Goal: Task Accomplishment & Management: Complete application form

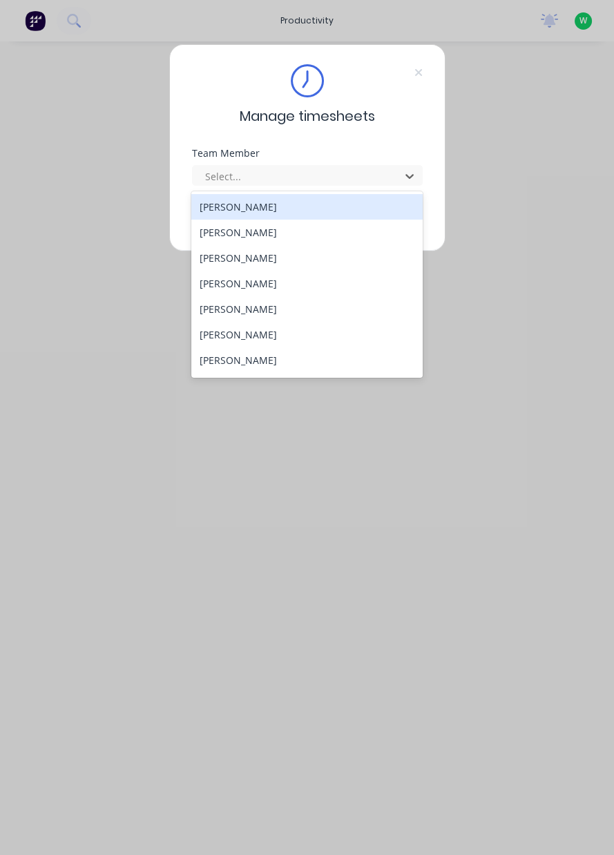
click at [257, 362] on div "[PERSON_NAME]" at bounding box center [306, 360] width 231 height 26
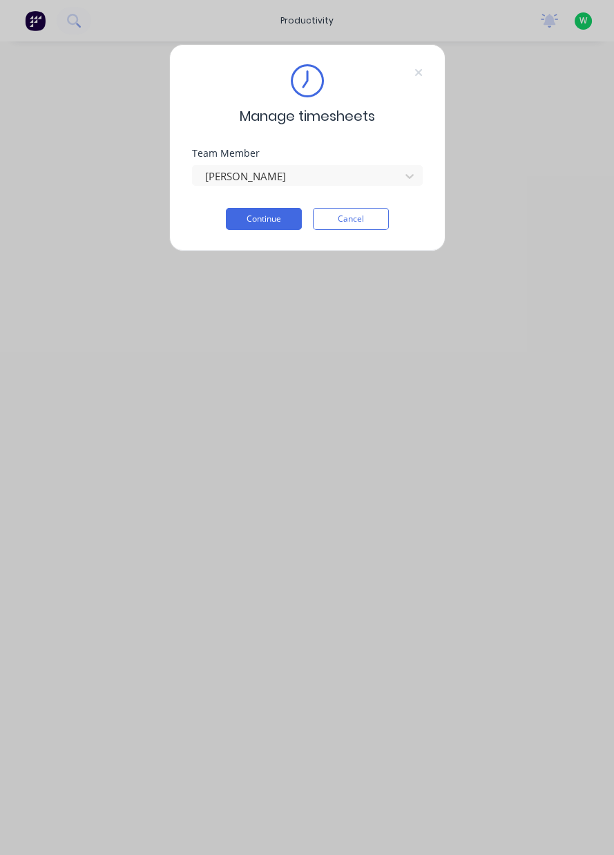
click at [264, 220] on button "Continue" at bounding box center [264, 219] width 76 height 22
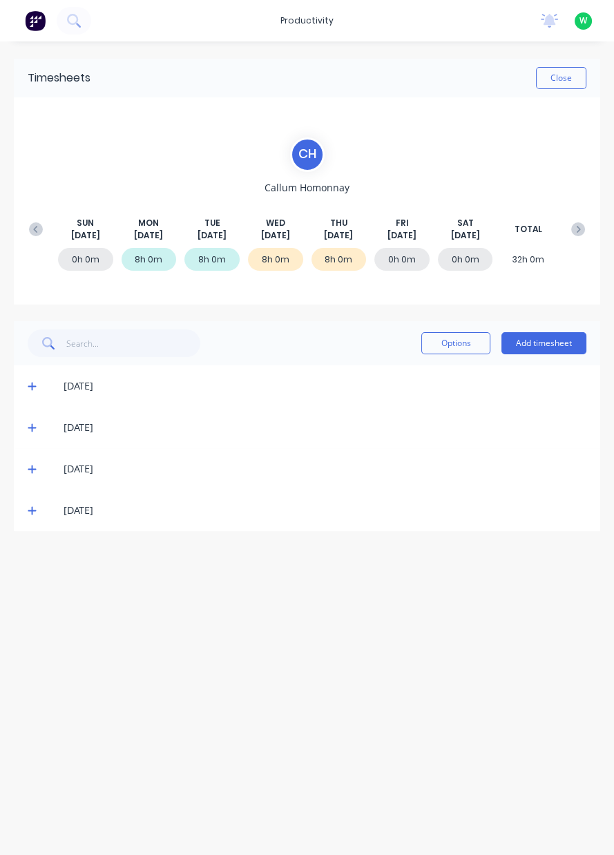
click at [552, 347] on button "Add timesheet" at bounding box center [543, 343] width 85 height 22
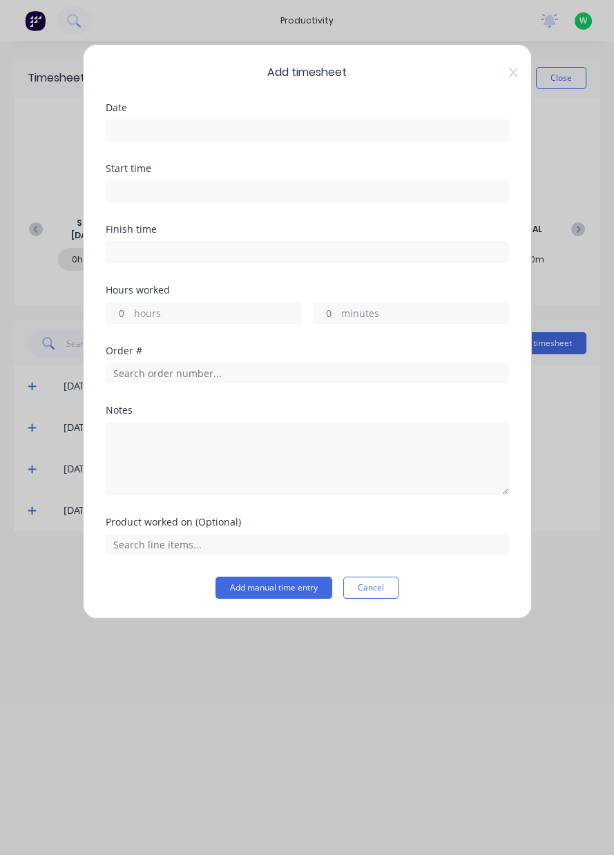
click at [311, 132] on input at bounding box center [307, 130] width 402 height 21
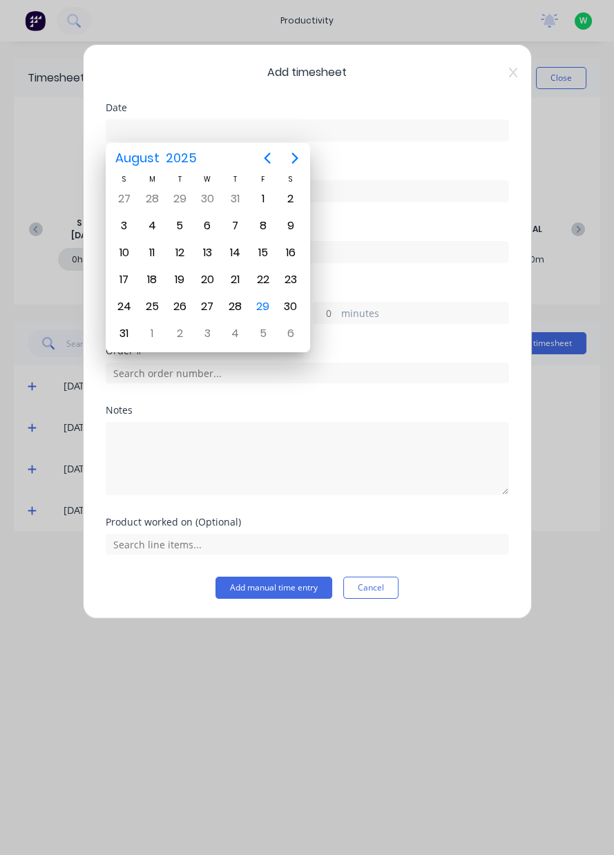
click at [262, 307] on div "29" at bounding box center [263, 306] width 21 height 21
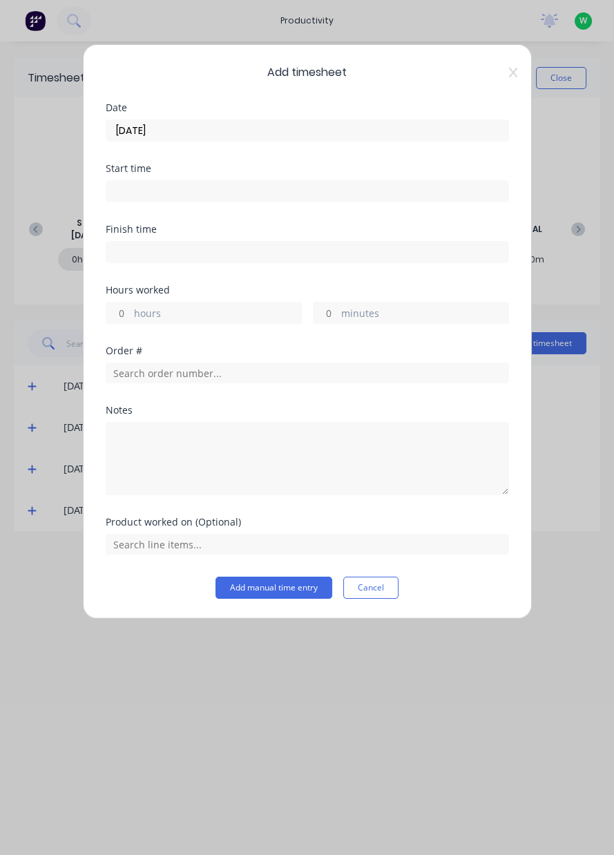
type input "[DATE]"
click at [231, 374] on input "text" at bounding box center [307, 372] width 403 height 21
click at [207, 312] on label "hours" at bounding box center [217, 314] width 167 height 17
click at [130, 312] on input "hours" at bounding box center [118, 312] width 24 height 21
type input "9"
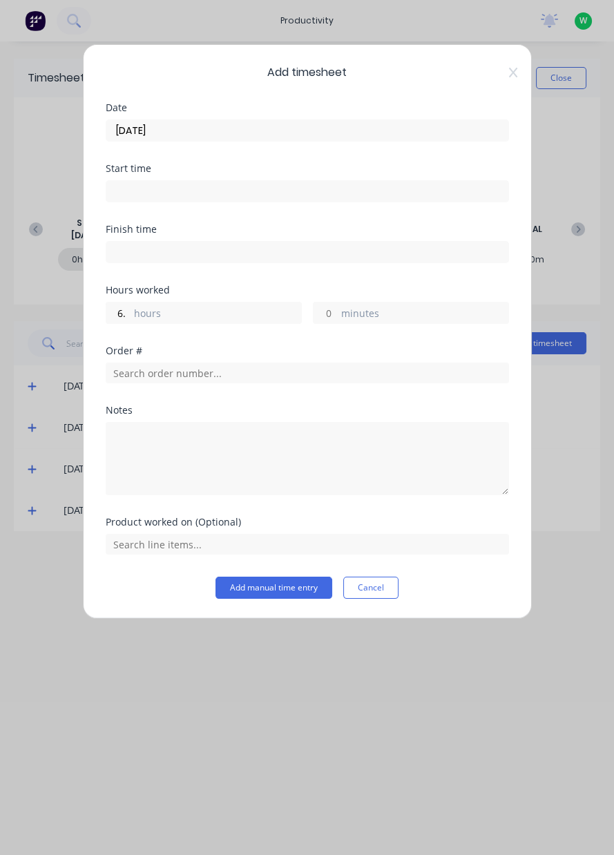
click at [195, 315] on label "hours" at bounding box center [217, 314] width 167 height 17
click at [130, 315] on input "6." at bounding box center [118, 312] width 24 height 21
type input "6"
click at [240, 376] on input "text" at bounding box center [307, 372] width 403 height 21
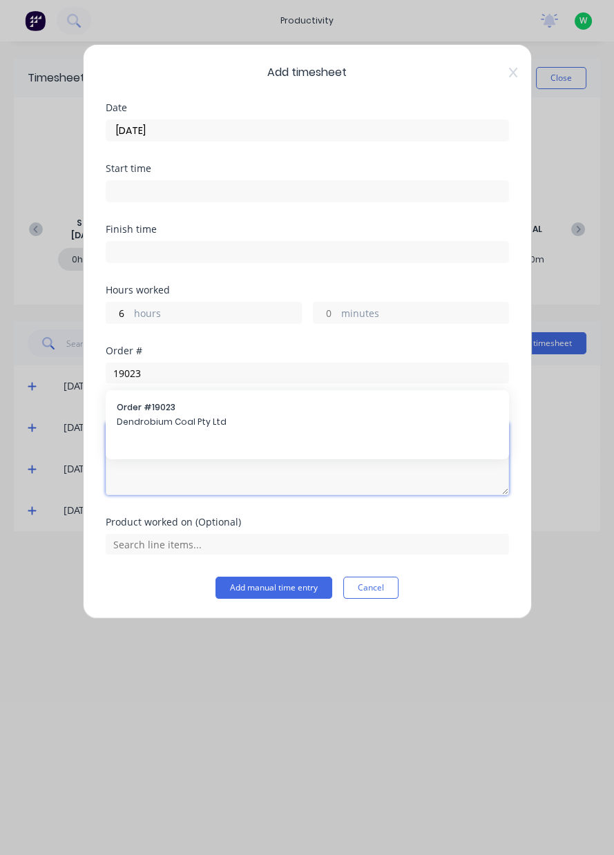
click at [228, 427] on textarea at bounding box center [307, 458] width 403 height 73
click at [202, 422] on textarea at bounding box center [307, 458] width 403 height 73
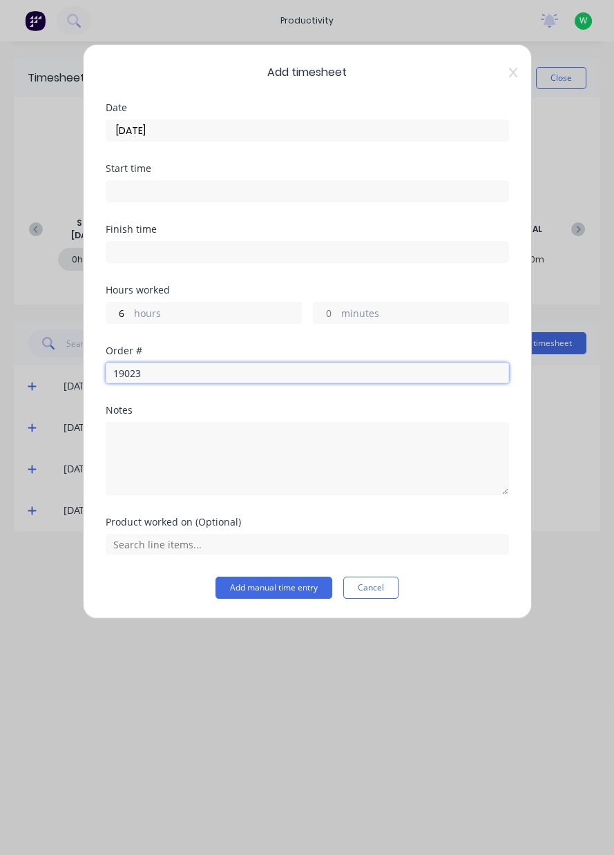
click at [253, 374] on input "19023" at bounding box center [307, 372] width 403 height 21
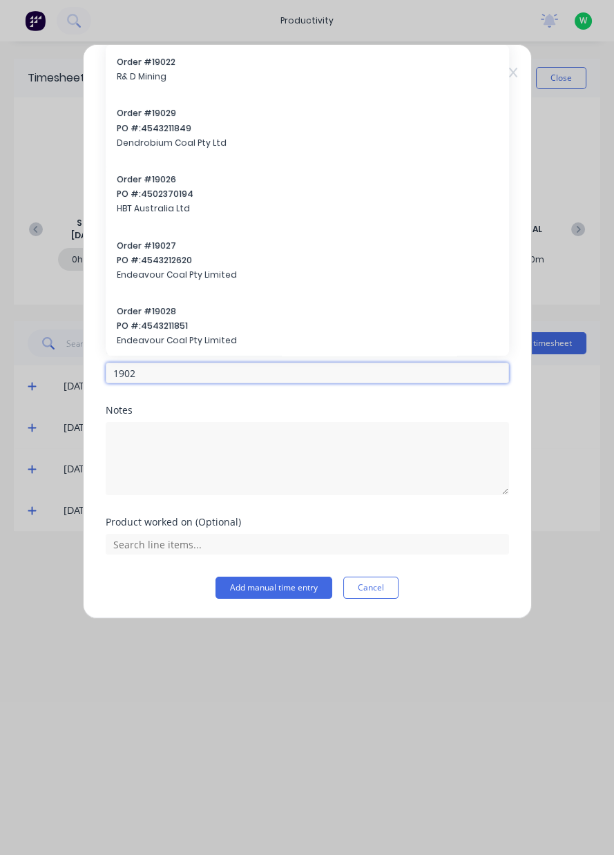
type input "19023"
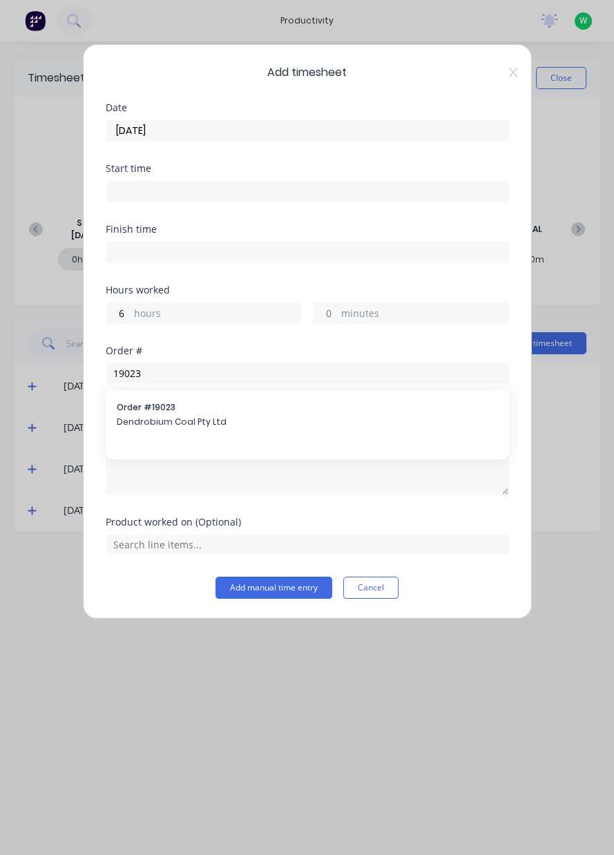
click at [226, 419] on span "Dendrobium Coal Pty Ltd" at bounding box center [307, 422] width 381 height 12
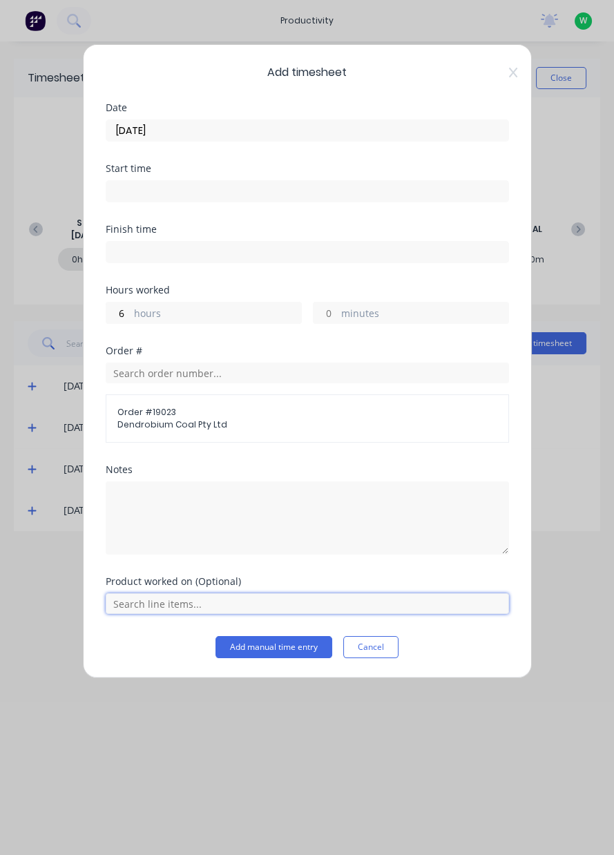
click at [206, 605] on input "text" at bounding box center [307, 603] width 403 height 21
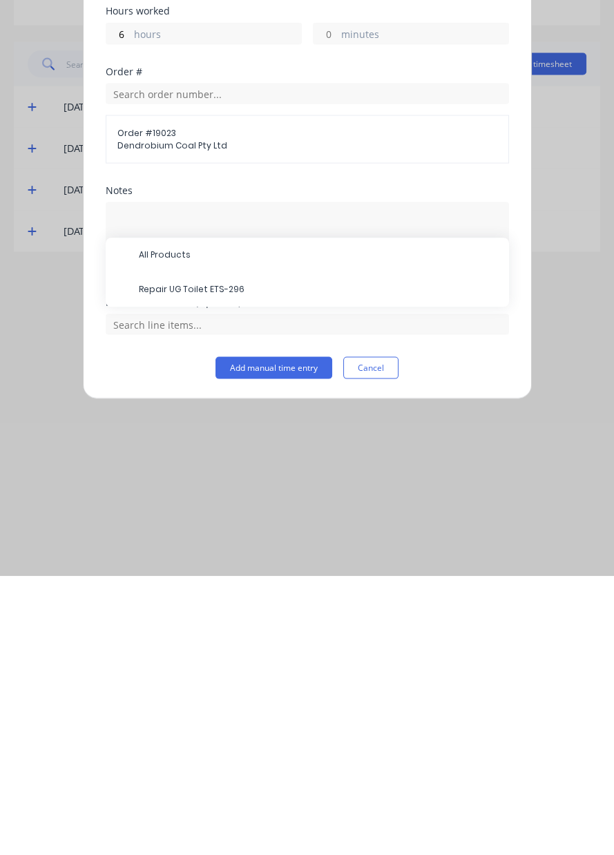
click at [249, 569] on span "Repair UG Toilet ETS-296" at bounding box center [318, 569] width 359 height 12
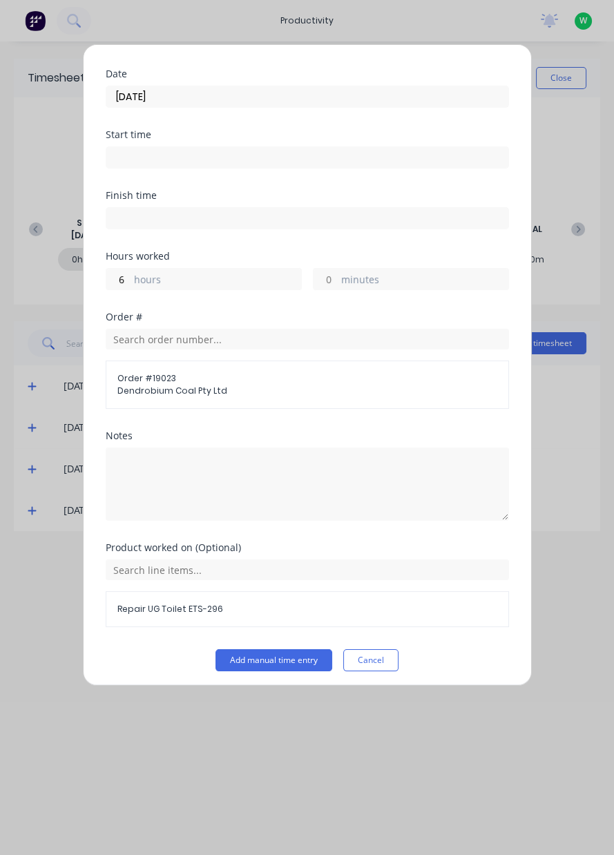
scroll to position [33, 0]
click at [264, 657] on button "Add manual time entry" at bounding box center [273, 661] width 117 height 22
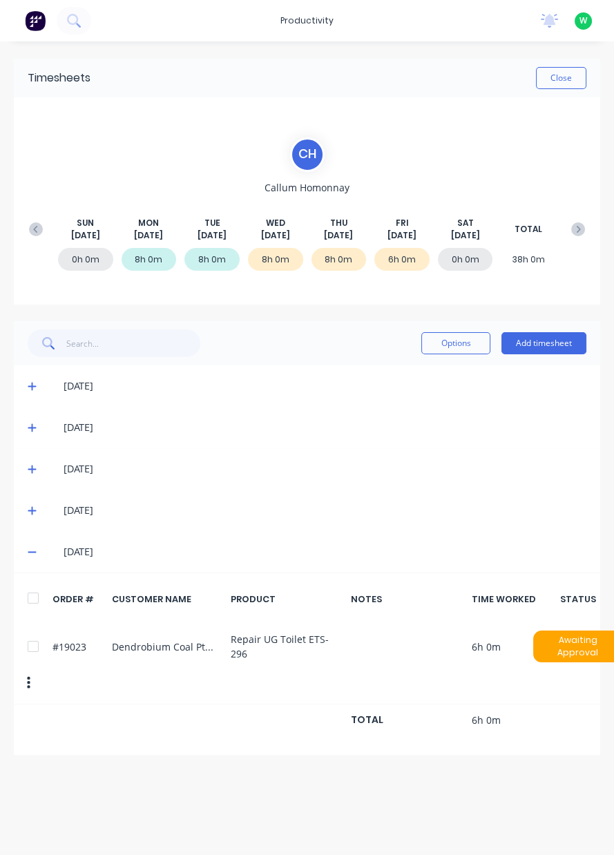
click at [541, 347] on button "Add timesheet" at bounding box center [543, 343] width 85 height 22
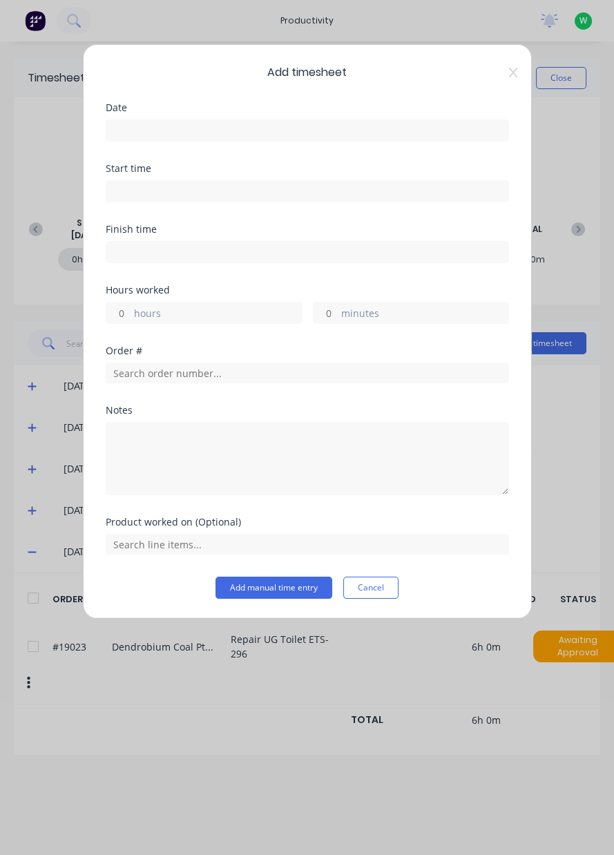
click at [323, 130] on input at bounding box center [307, 130] width 402 height 21
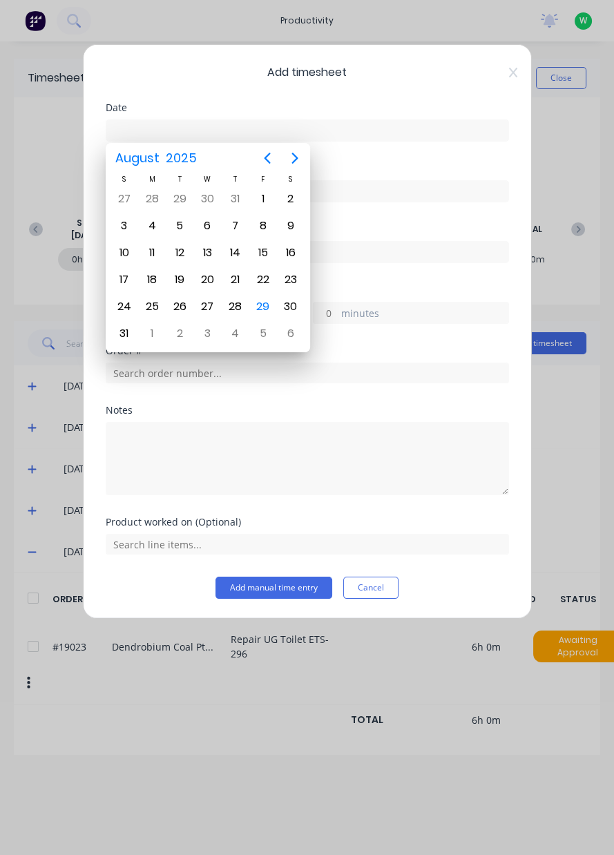
click at [263, 307] on div "29" at bounding box center [263, 306] width 21 height 21
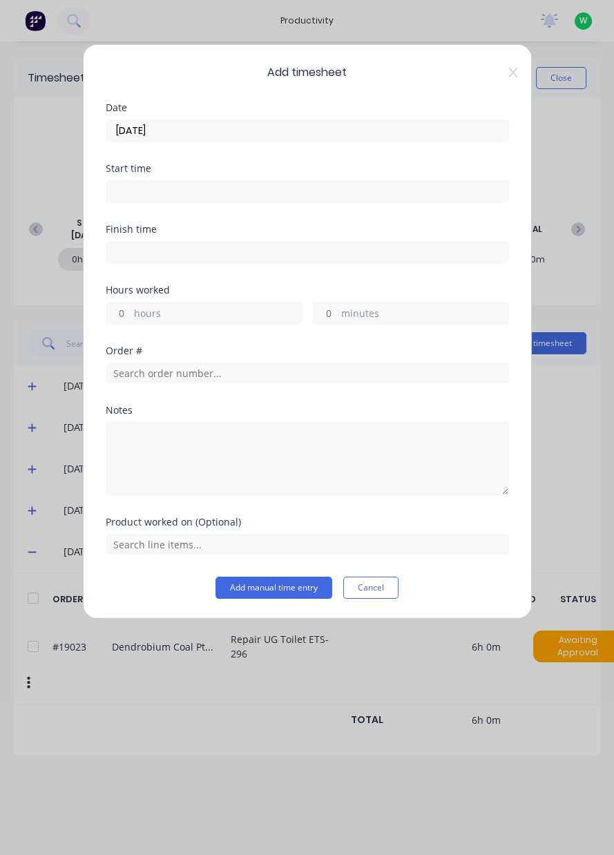
type input "[DATE]"
click at [207, 314] on label "hours" at bounding box center [217, 314] width 167 height 17
click at [130, 314] on input "hours" at bounding box center [118, 312] width 24 height 21
type input "2"
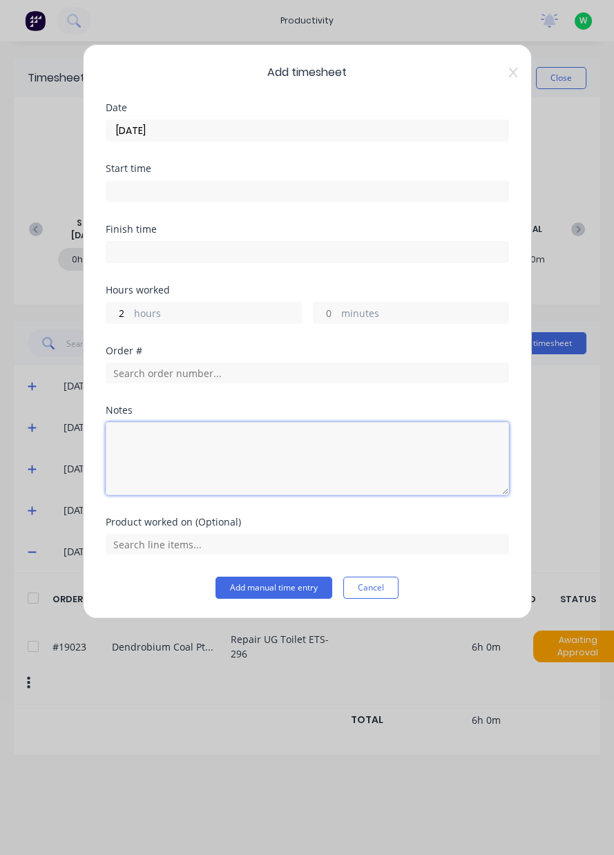
click at [213, 459] on textarea at bounding box center [307, 458] width 403 height 73
type textarea "R"
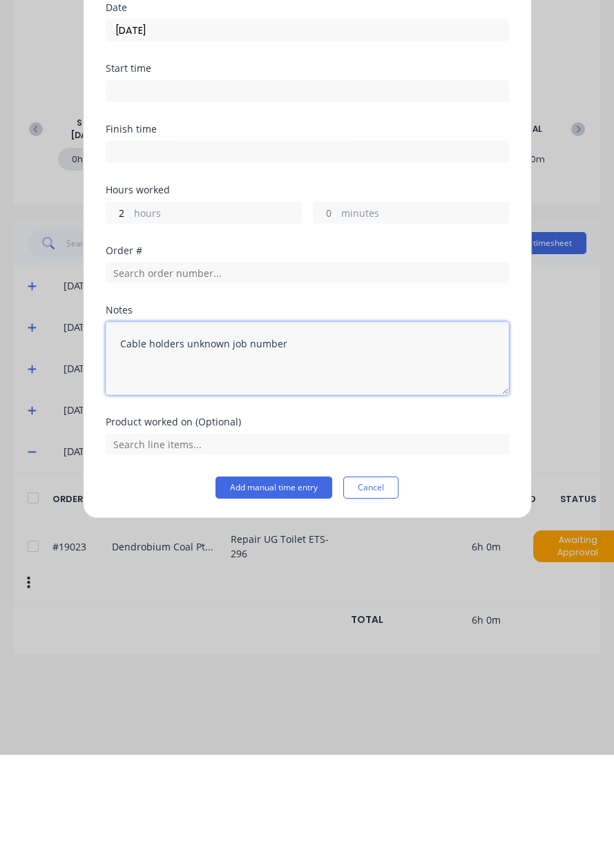
type textarea "Cable holders unknown job number"
click at [280, 587] on button "Add manual time entry" at bounding box center [273, 587] width 117 height 22
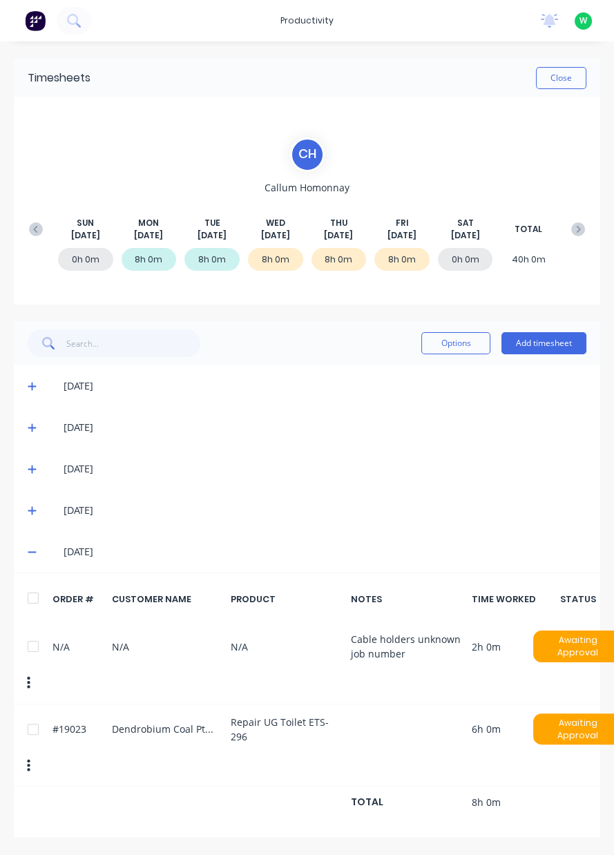
click at [570, 153] on div "C H [PERSON_NAME] [DATE] [DATE] [DATE] [DATE] [DATE] [DATE] [DATE] TOTAL 0h 0m …" at bounding box center [307, 201] width 570 height 128
